Goal: Task Accomplishment & Management: Manage account settings

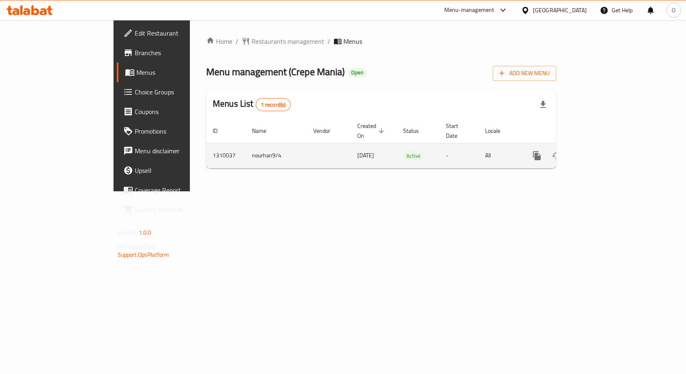
click at [605, 146] on link "enhanced table" at bounding box center [596, 156] width 20 height 20
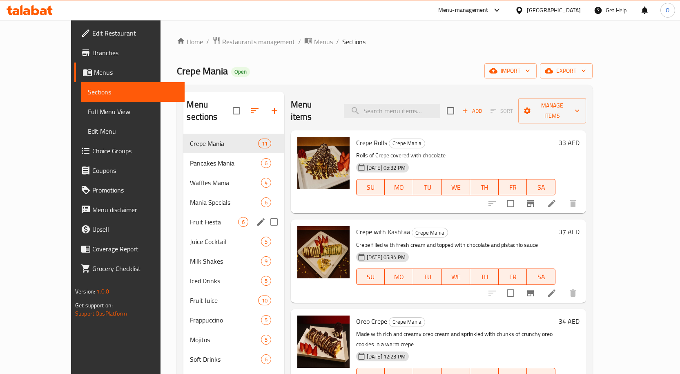
click at [183, 215] on div "Fruit Fiesta 6" at bounding box center [233, 222] width 100 height 20
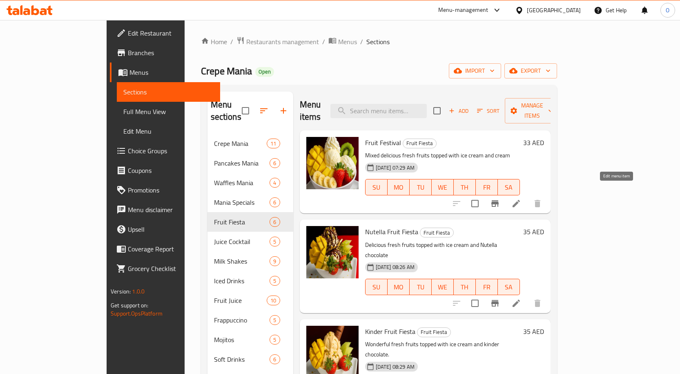
click at [521, 198] on icon at bounding box center [516, 203] width 10 height 10
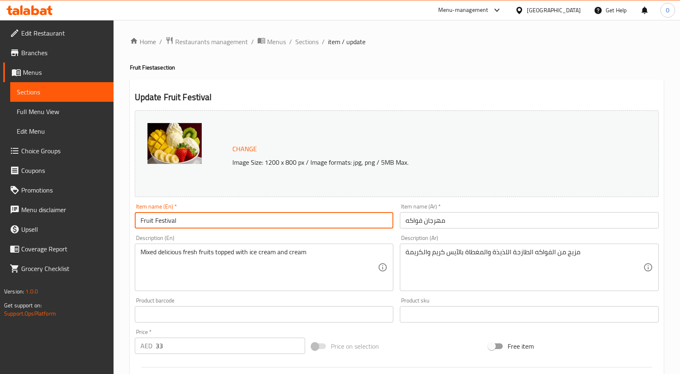
drag, startPoint x: 154, startPoint y: 220, endPoint x: 184, endPoint y: 218, distance: 29.8
click at [184, 218] on input "Fruit Festival" at bounding box center [264, 220] width 259 height 16
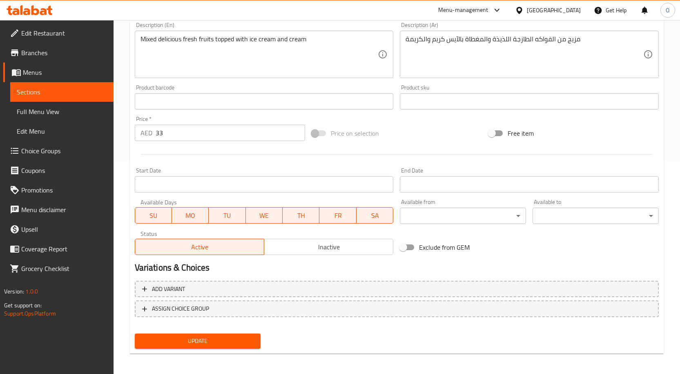
scroll to position [215, 0]
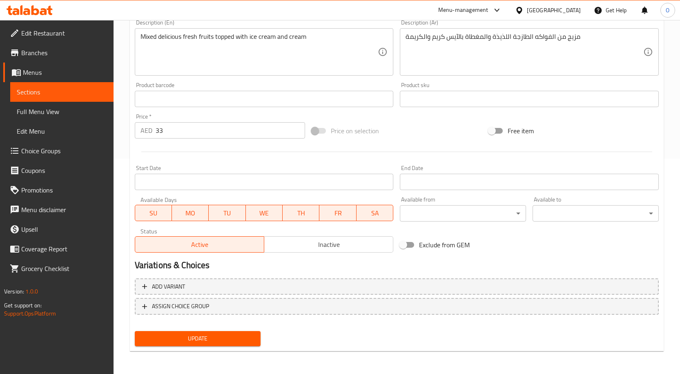
type input "Fruit fiesta"
click at [205, 334] on span "Update" at bounding box center [197, 338] width 113 height 10
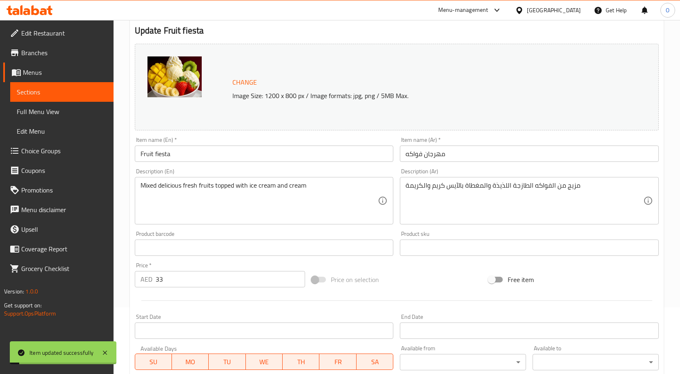
scroll to position [0, 0]
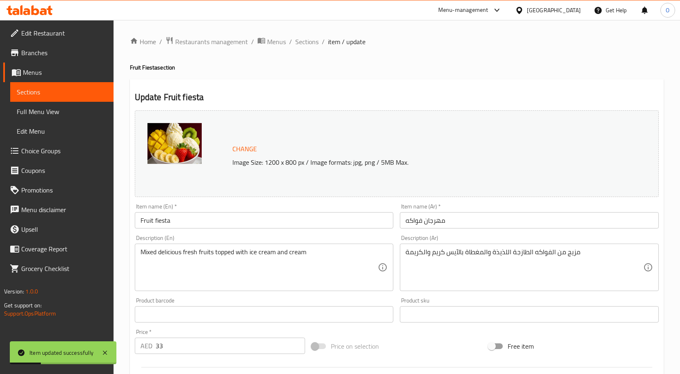
click at [50, 90] on span "Sections" at bounding box center [62, 92] width 90 height 10
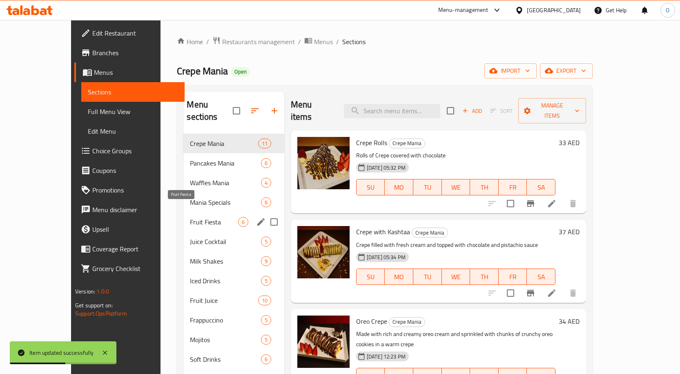
click at [190, 217] on span "Fruit Fiesta" at bounding box center [214, 222] width 48 height 10
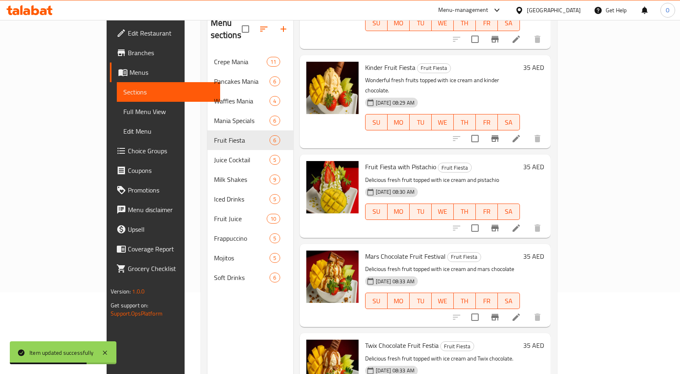
scroll to position [114, 0]
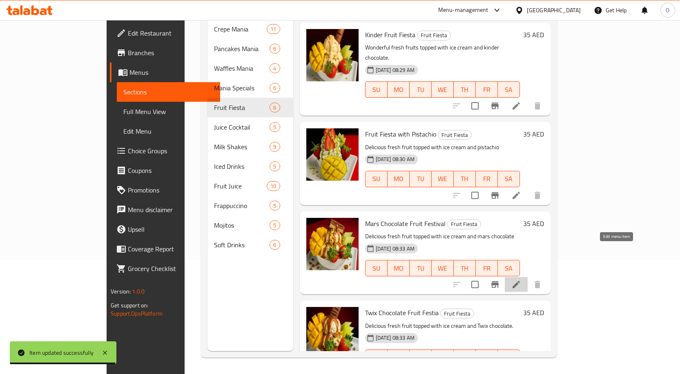
click at [520, 280] on icon at bounding box center [515, 283] width 7 height 7
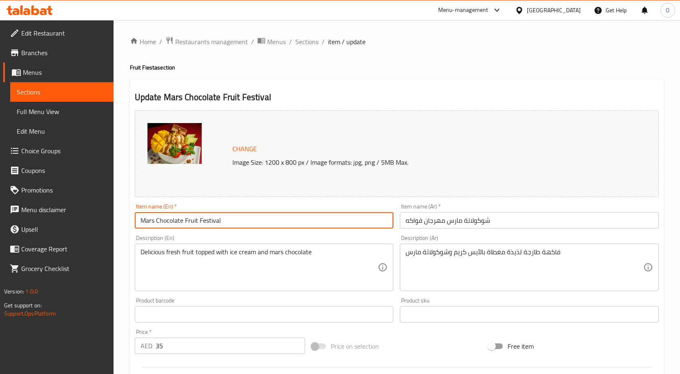
drag, startPoint x: 199, startPoint y: 217, endPoint x: 230, endPoint y: 219, distance: 31.1
click at [230, 219] on input "Mars Chocolate Fruit Festival" at bounding box center [264, 220] width 259 height 16
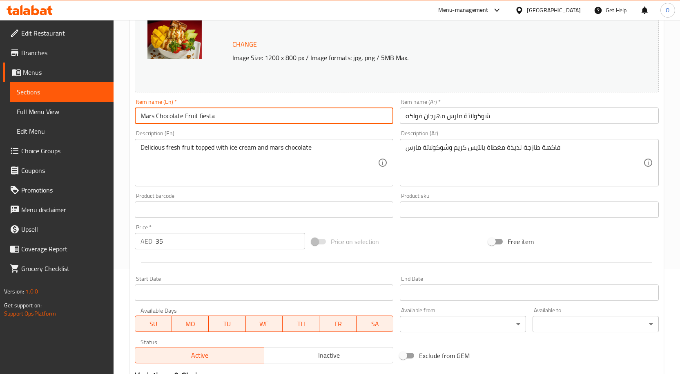
scroll to position [215, 0]
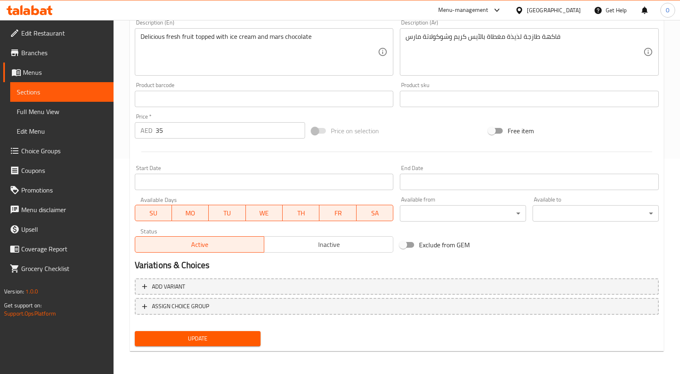
type input "Mars Chocolate Fruit fiesta"
click at [201, 339] on span "Update" at bounding box center [197, 338] width 113 height 10
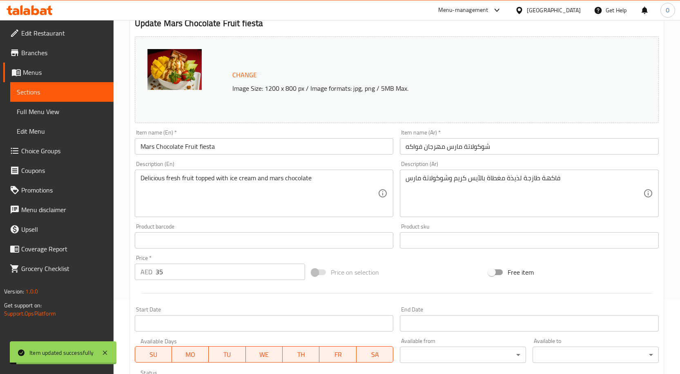
scroll to position [0, 0]
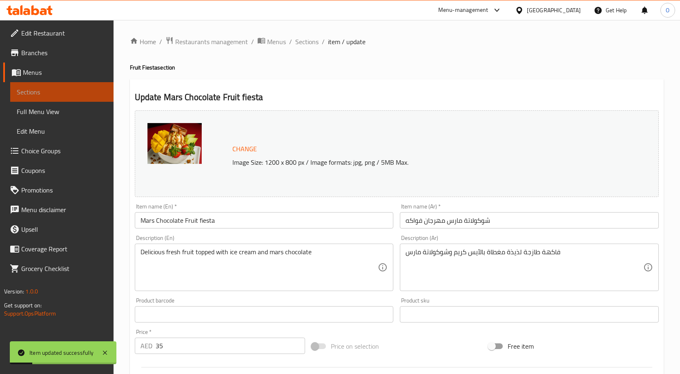
click at [49, 87] on span "Sections" at bounding box center [62, 92] width 90 height 10
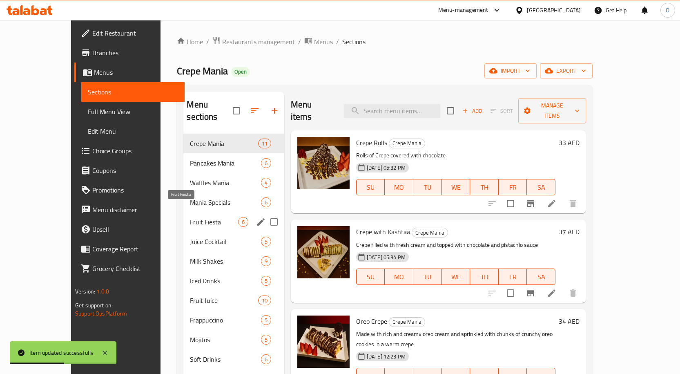
click at [190, 217] on span "Fruit Fiesta" at bounding box center [214, 222] width 48 height 10
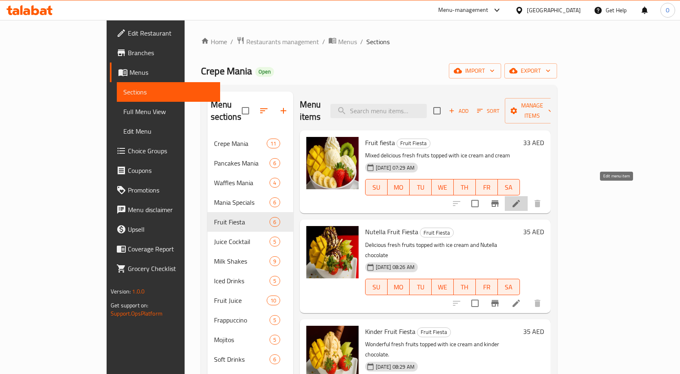
click at [521, 198] on icon at bounding box center [516, 203] width 10 height 10
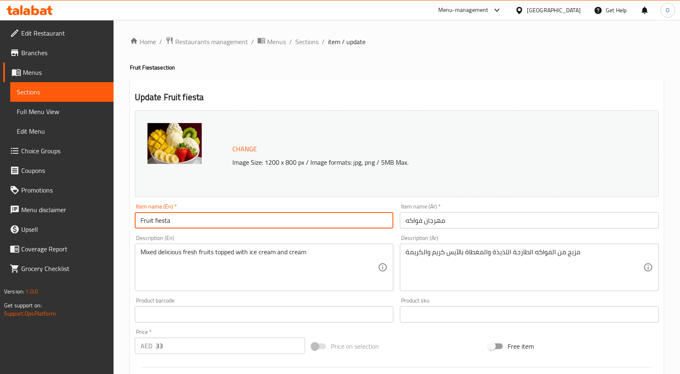
click at [155, 219] on input "Fruit fiesta" at bounding box center [264, 220] width 259 height 16
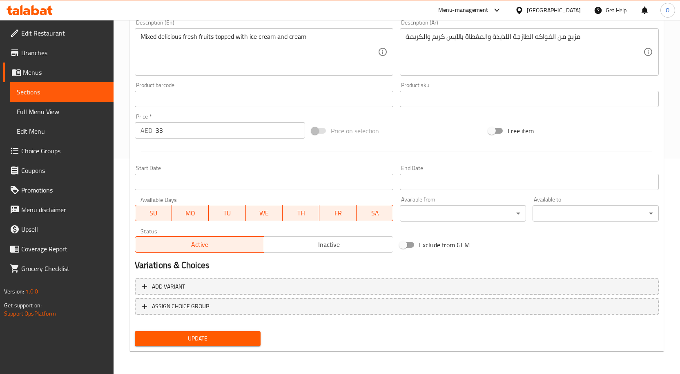
type input "Fruit Fiesta"
click at [173, 331] on button "Update" at bounding box center [198, 338] width 126 height 15
click at [50, 92] on span "Sections" at bounding box center [62, 92] width 90 height 10
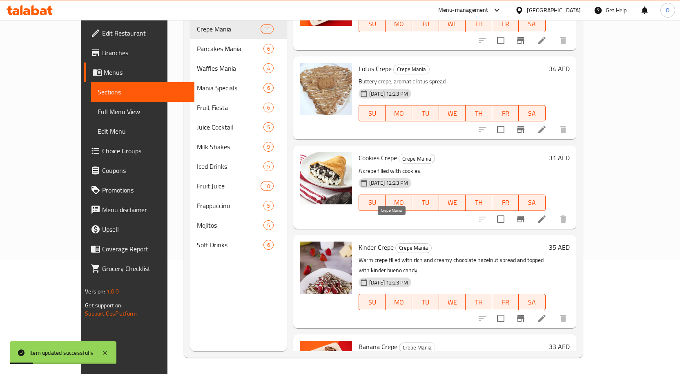
scroll to position [628, 0]
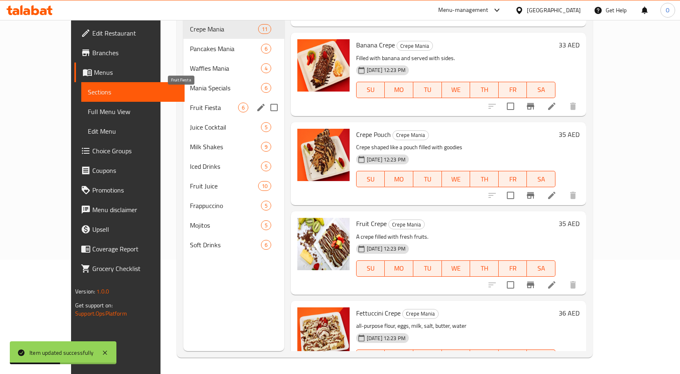
click at [190, 102] on span "Fruit Fiesta" at bounding box center [214, 107] width 48 height 10
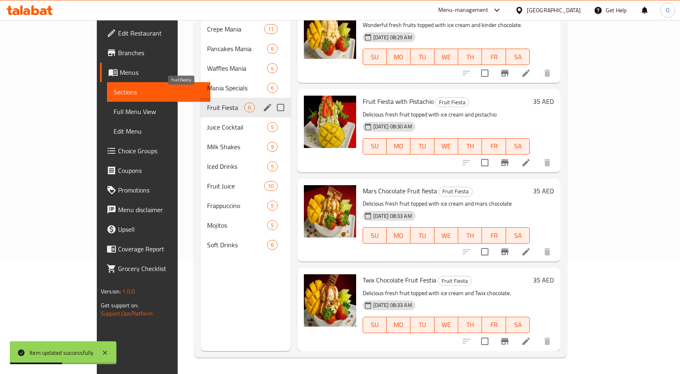
scroll to position [182, 0]
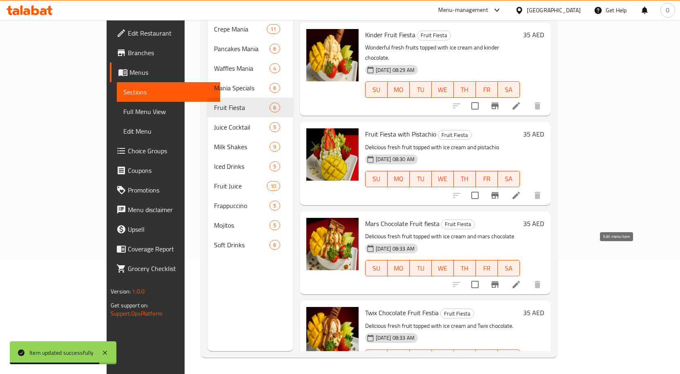
click at [520, 280] on icon at bounding box center [515, 283] width 7 height 7
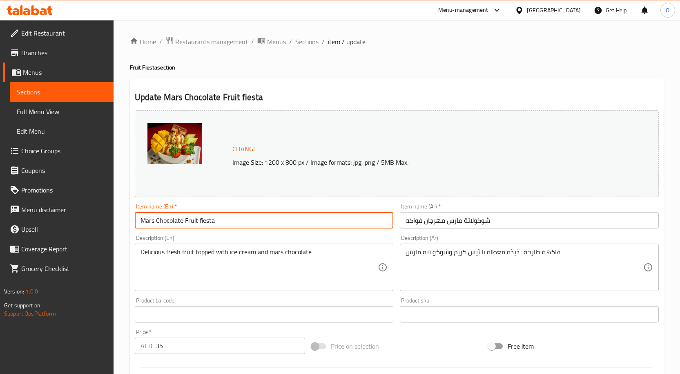
click at [201, 219] on input "Mars Chocolate Fruit fiesta" at bounding box center [264, 220] width 259 height 16
click at [198, 225] on input "Mars Chocolate Fruit fiesta" at bounding box center [264, 220] width 259 height 16
click at [199, 218] on input "Mars Chocolate Fruit fiesta" at bounding box center [264, 220] width 259 height 16
type input "Mars Chocolate Fruit Fiesta"
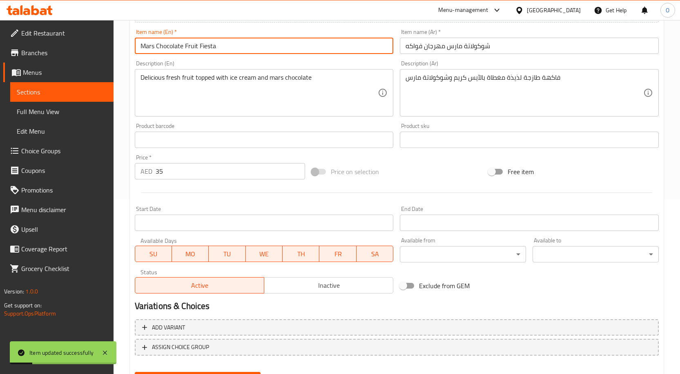
scroll to position [215, 0]
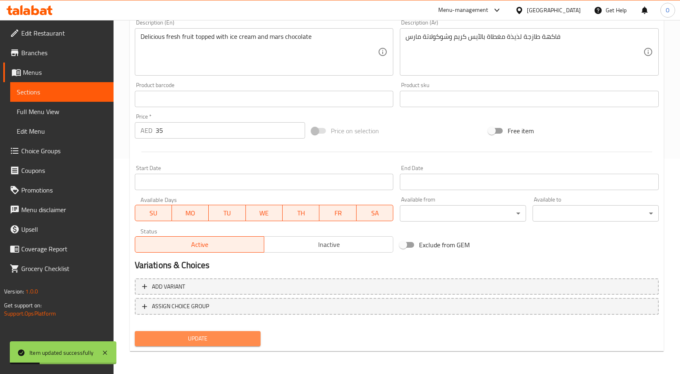
click at [180, 332] on button "Update" at bounding box center [198, 338] width 126 height 15
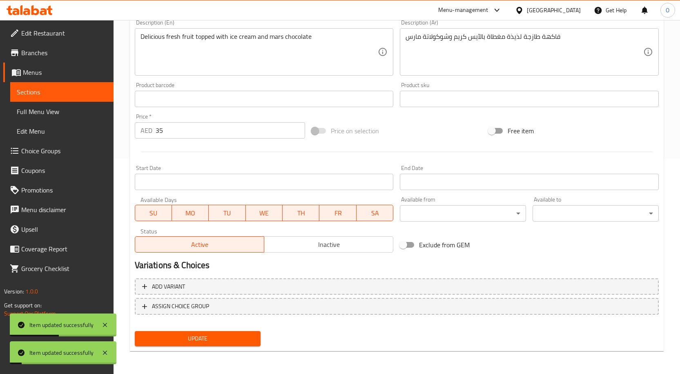
click at [47, 96] on span "Sections" at bounding box center [62, 92] width 90 height 10
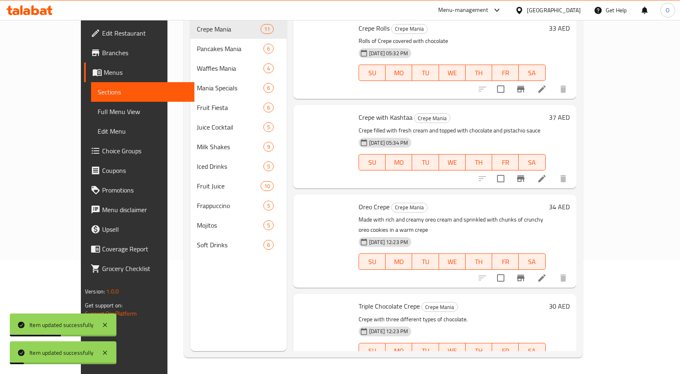
scroll to position [114, 0]
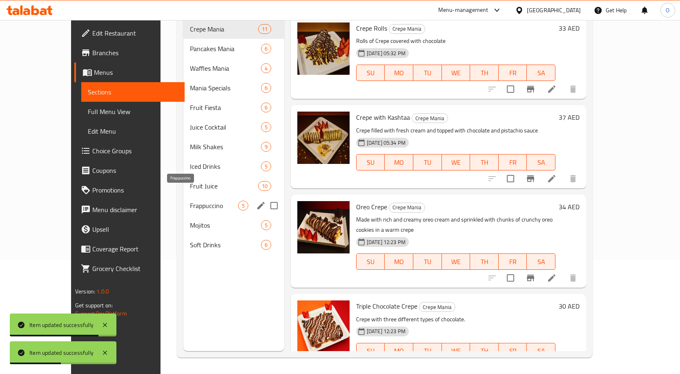
click at [190, 200] on span "Frappuccino" at bounding box center [214, 205] width 48 height 10
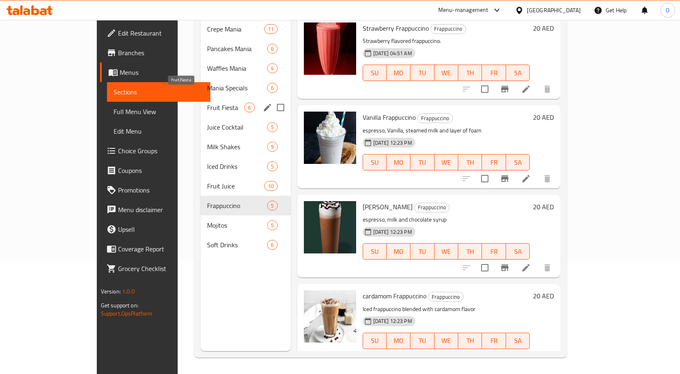
click at [207, 102] on span "Fruit Fiesta" at bounding box center [225, 107] width 37 height 10
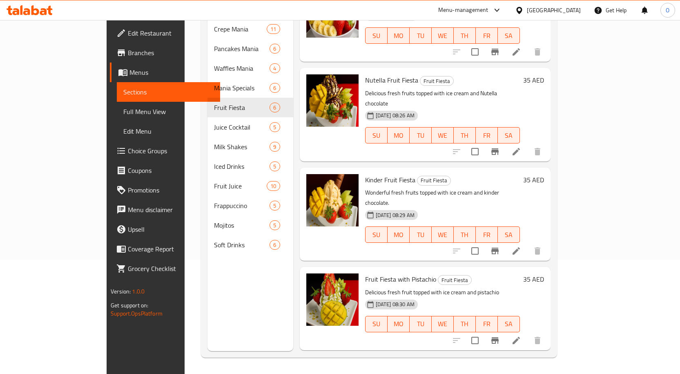
scroll to position [182, 0]
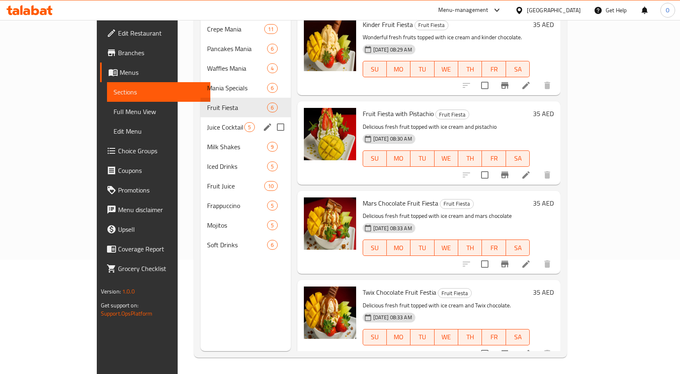
click at [207, 122] on span "Juice Cocktail" at bounding box center [225, 127] width 37 height 10
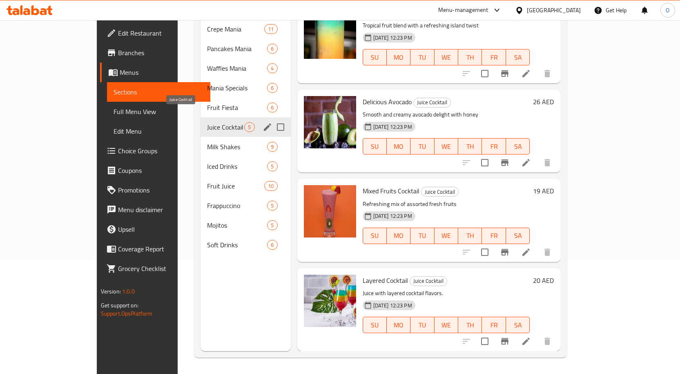
scroll to position [93, 0]
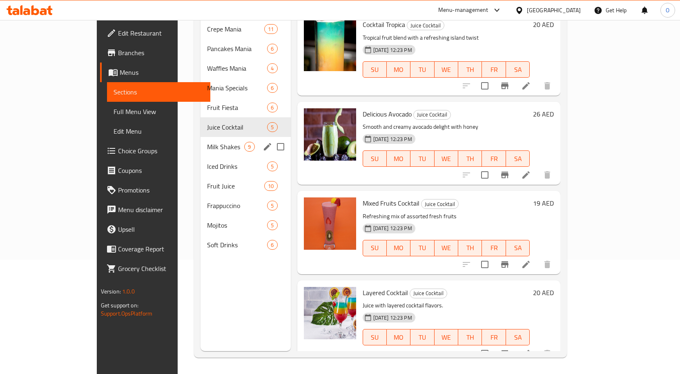
click at [200, 140] on div "Milk Shakes 9" at bounding box center [245, 147] width 90 height 20
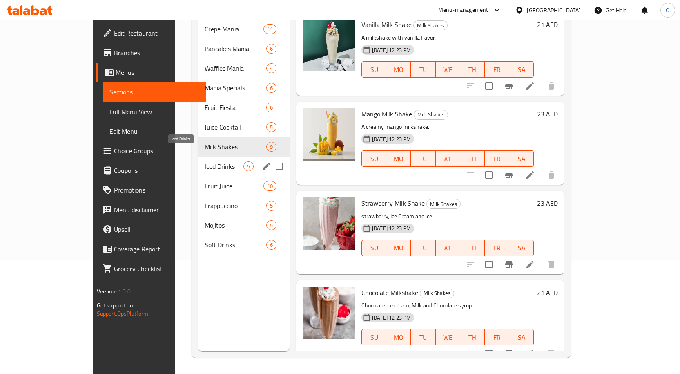
click at [205, 161] on span "Iced Drinks" at bounding box center [224, 166] width 39 height 10
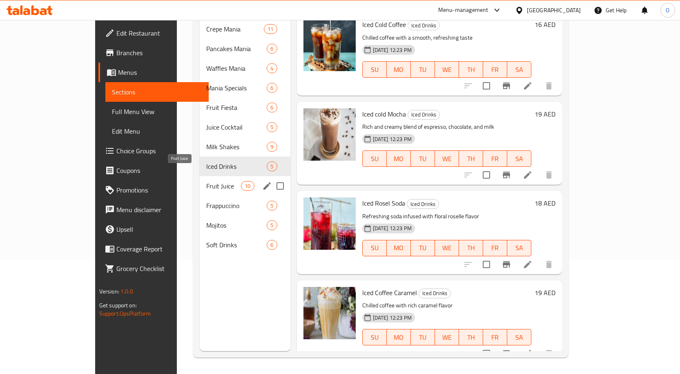
click at [206, 181] on span "Fruit Juice" at bounding box center [223, 186] width 35 height 10
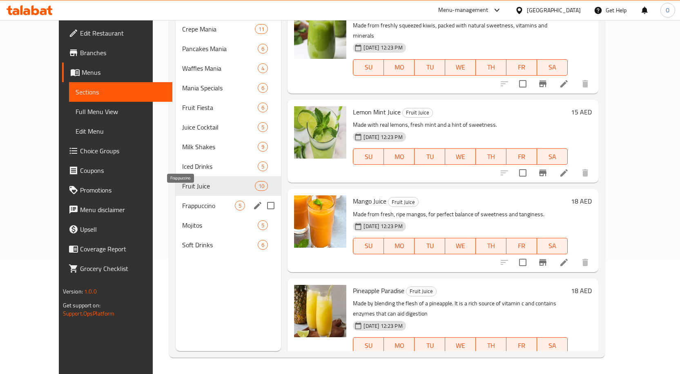
click at [182, 200] on span "Frappuccino" at bounding box center [208, 205] width 53 height 10
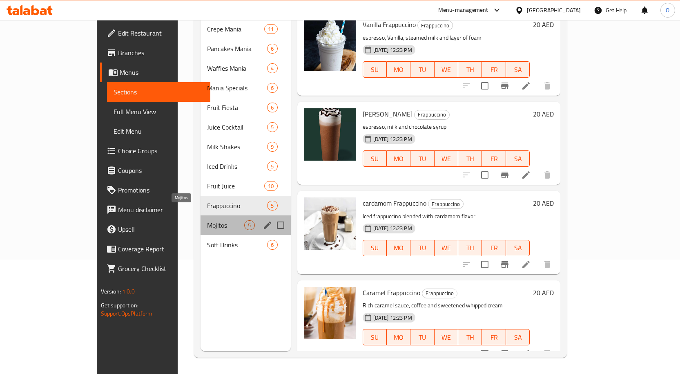
click at [207, 220] on span "Mojitos" at bounding box center [225, 225] width 37 height 10
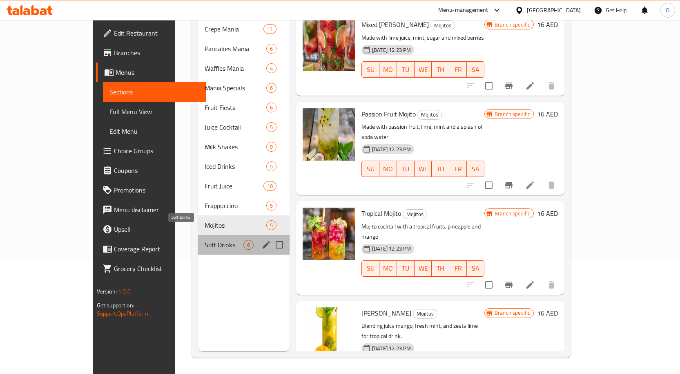
click at [205, 240] on span "Soft Drinks" at bounding box center [224, 245] width 39 height 10
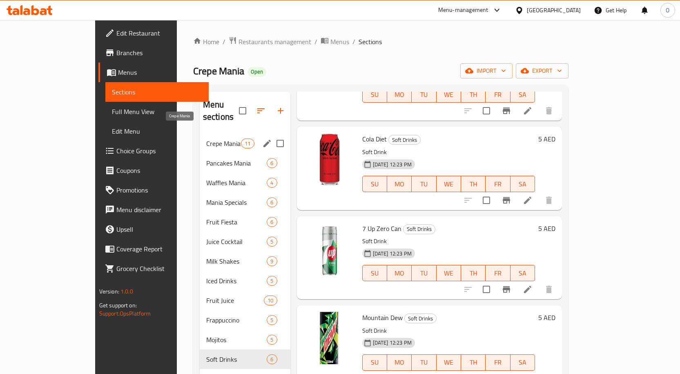
click at [206, 138] on span "Crepe Mania" at bounding box center [223, 143] width 35 height 10
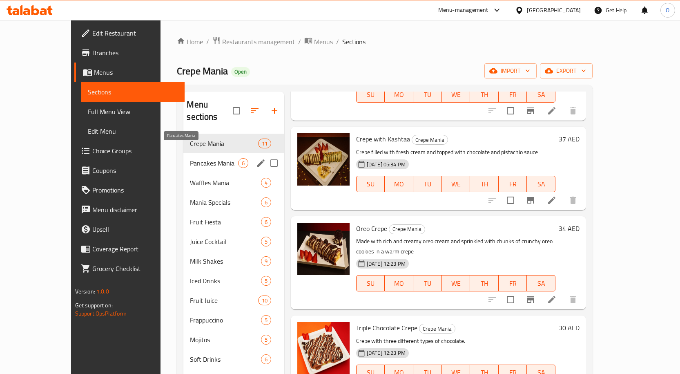
click at [190, 158] on span "Pancakes Mania" at bounding box center [214, 163] width 48 height 10
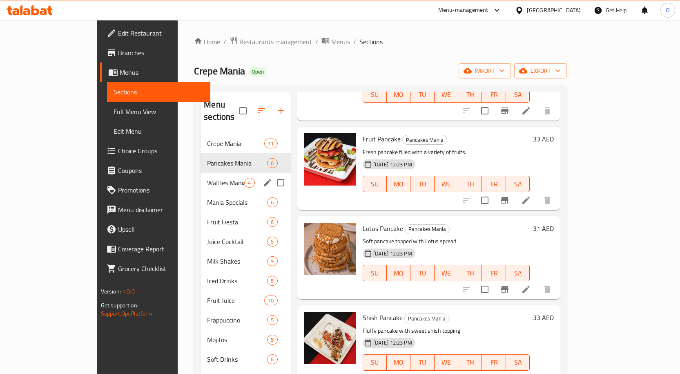
click at [207, 178] on span "Waffles Mania" at bounding box center [225, 183] width 37 height 10
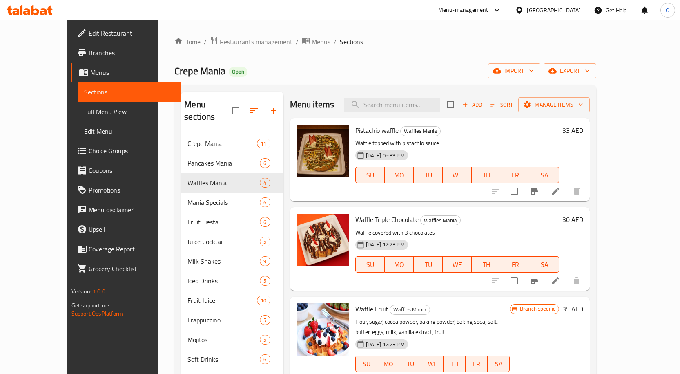
click at [220, 40] on span "Restaurants management" at bounding box center [256, 42] width 73 height 10
